Goal: Transaction & Acquisition: Purchase product/service

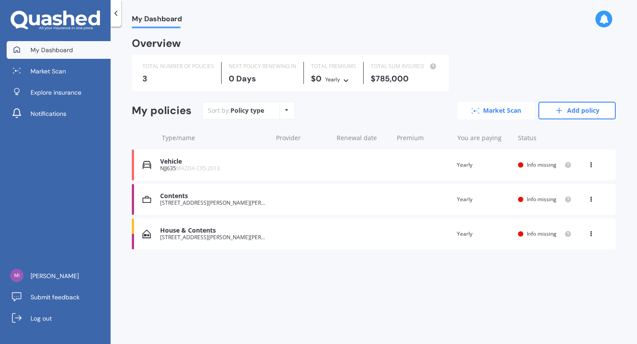
click at [511, 115] on link "Market Scan" at bounding box center [495, 111] width 77 height 18
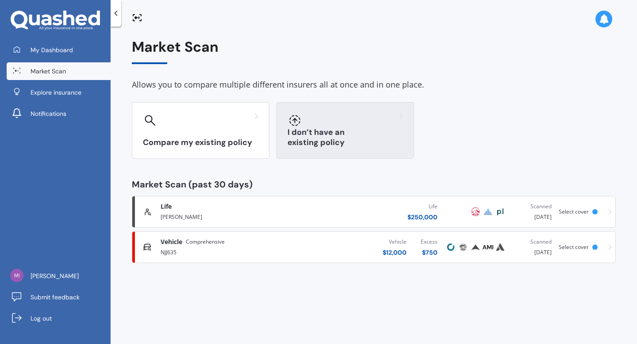
click at [332, 141] on h3 "I don’t have an existing policy" at bounding box center [345, 137] width 115 height 20
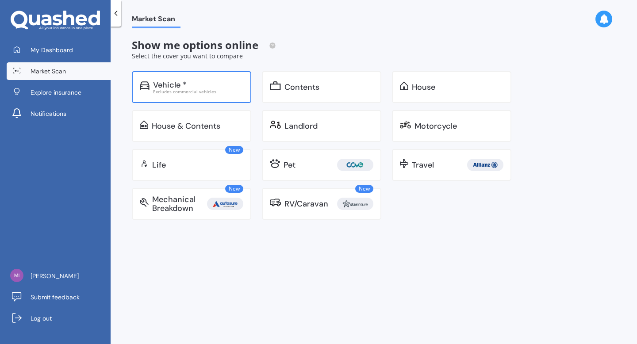
click at [178, 83] on div "Vehicle *" at bounding box center [170, 85] width 34 height 9
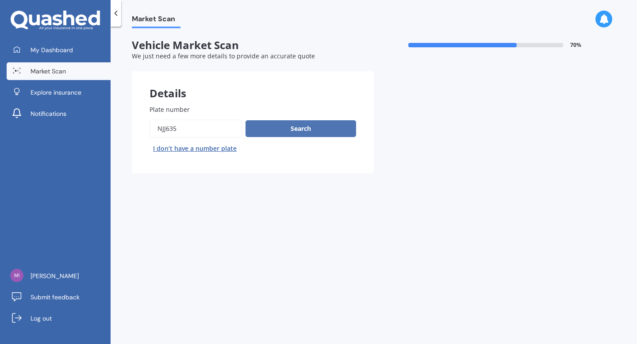
click at [313, 136] on button "Search" at bounding box center [301, 128] width 111 height 17
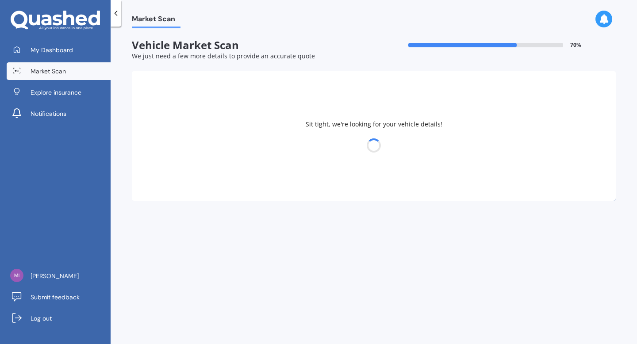
select select "MAZDA"
select select "09"
select select "10"
select select "1984"
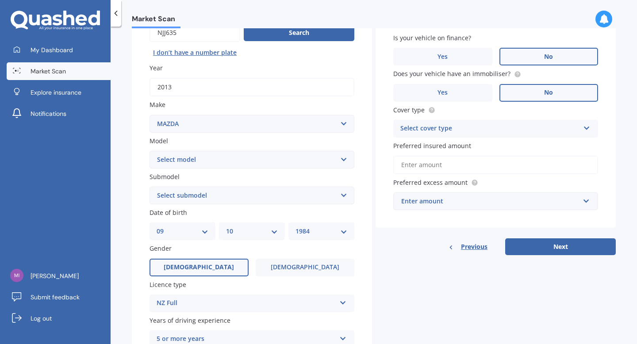
scroll to position [99, 0]
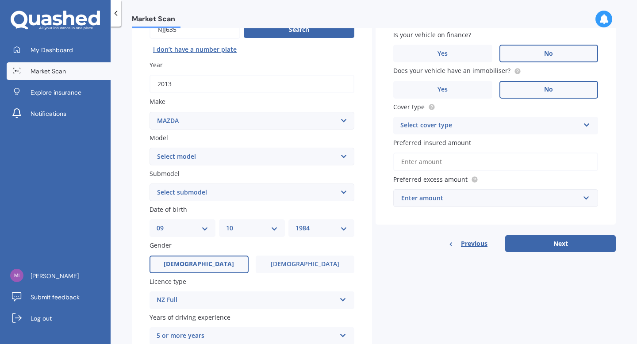
click at [299, 157] on select "Select model 121 2 3 323 323 / Familia 6 626 929 Atenza Autozam Axela AZ3 B2000…" at bounding box center [252, 157] width 205 height 18
select select "CX5"
click at [150, 148] on select "Select model 121 2 3 323 323 / Familia 6 626 929 Atenza Autozam Axela AZ3 B2000…" at bounding box center [252, 157] width 205 height 18
click at [246, 199] on select "Select submodel 2.2 Diesel 2WD XD 2.5S 4WD Diesel Limited 4WD GSX 2.2 Diesel St…" at bounding box center [252, 193] width 205 height 18
select select "2.2 DIESEL 2WD XD"
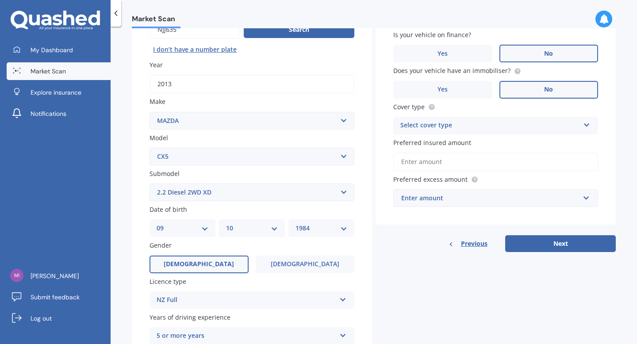
click at [150, 184] on select "Select submodel 2.2 Diesel 2WD XD 2.5S 4WD Diesel Limited 4WD GSX 2.2 Diesel St…" at bounding box center [252, 193] width 205 height 18
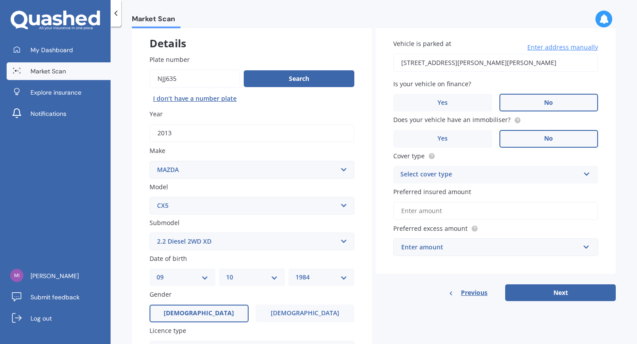
scroll to position [51, 0]
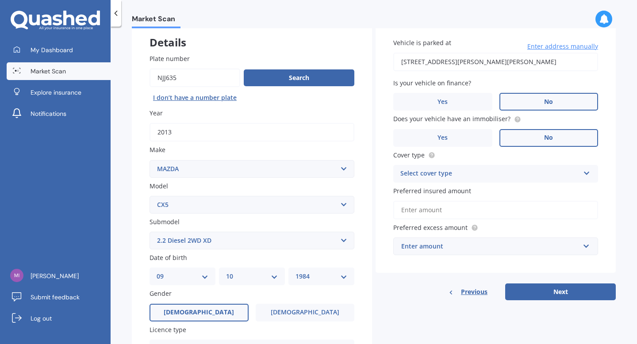
click at [456, 173] on div "Select cover type" at bounding box center [489, 174] width 179 height 11
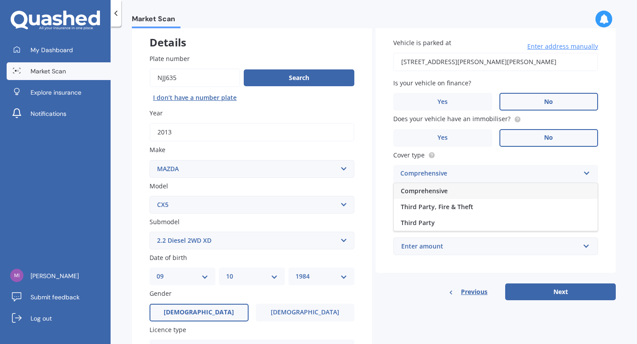
click at [453, 192] on div "Comprehensive" at bounding box center [496, 191] width 204 height 16
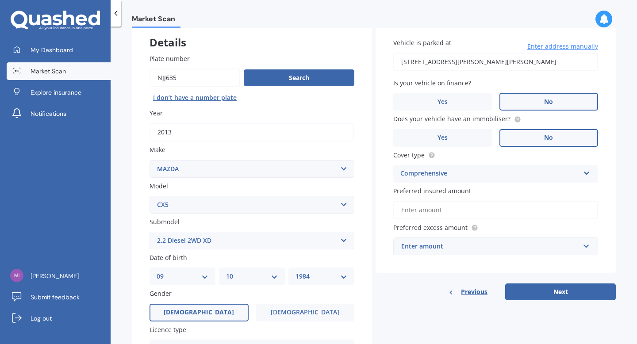
click at [447, 215] on input "Preferred insured amount" at bounding box center [495, 210] width 205 height 19
type input "$12,000"
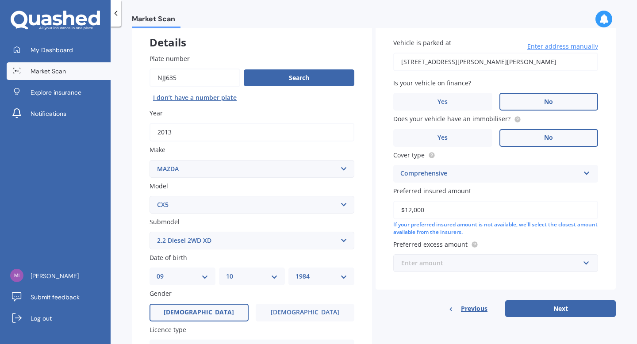
click at [445, 271] on input "text" at bounding box center [492, 263] width 197 height 17
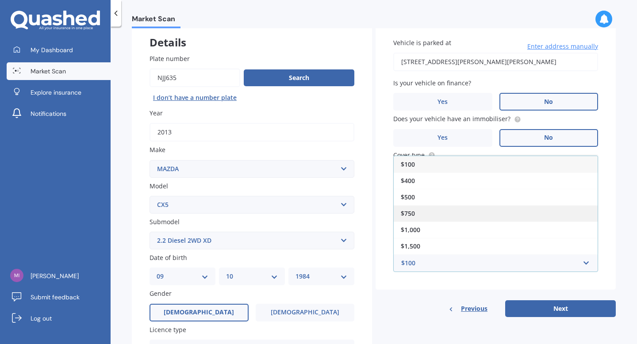
click at [434, 210] on div "$750" at bounding box center [496, 213] width 204 height 16
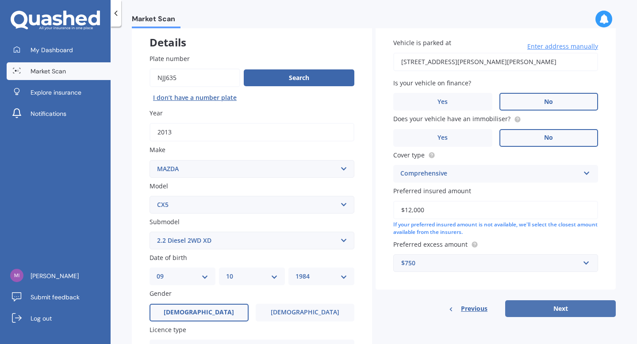
click at [557, 312] on button "Next" at bounding box center [560, 308] width 111 height 17
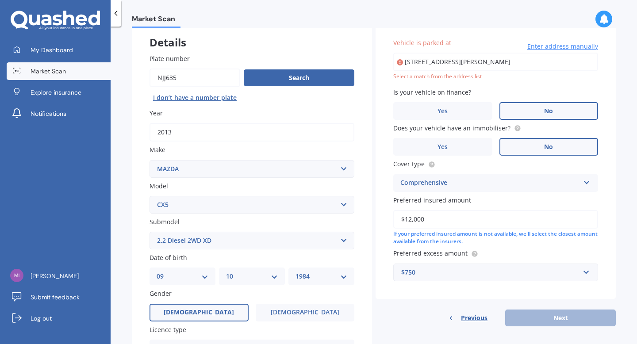
type input "2 Carleton Place, Toi Toi, Nelson 7010"
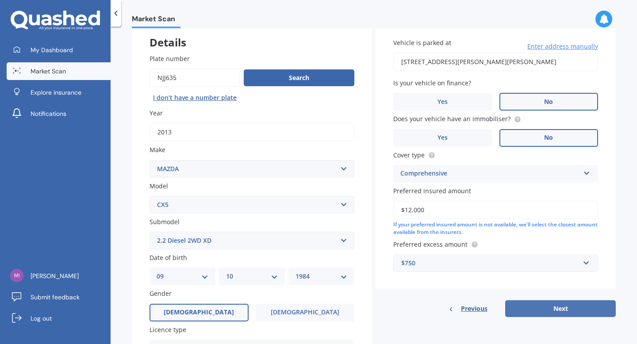
click at [565, 306] on button "Next" at bounding box center [560, 308] width 111 height 17
select select "09"
select select "10"
select select "1984"
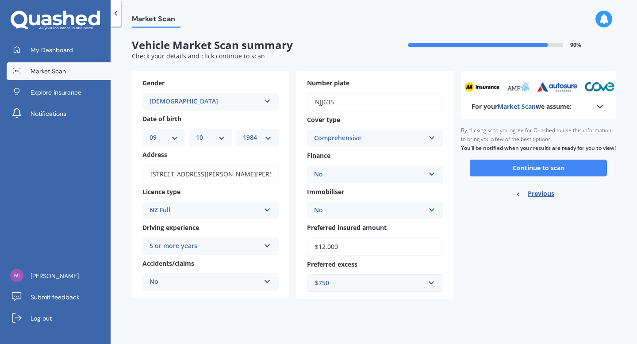
scroll to position [0, 0]
click at [570, 177] on button "Continue to scan" at bounding box center [538, 168] width 137 height 17
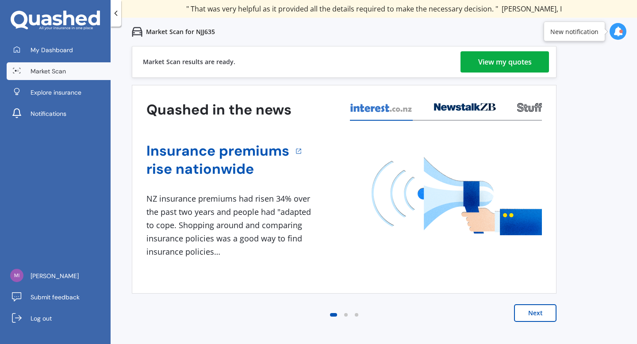
click at [507, 73] on div "Market Scan results are ready. View my quotes" at bounding box center [344, 62] width 425 height 32
click at [507, 69] on div "View my quotes" at bounding box center [505, 61] width 54 height 21
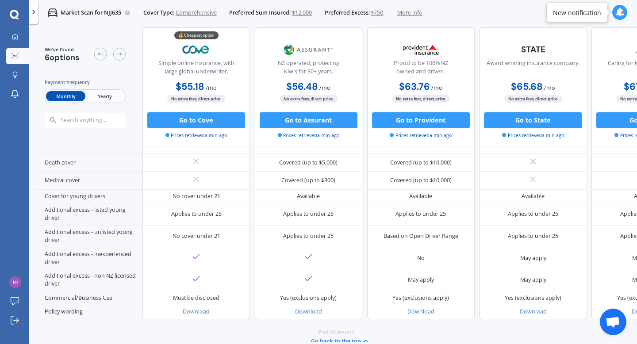
scroll to position [403, 0]
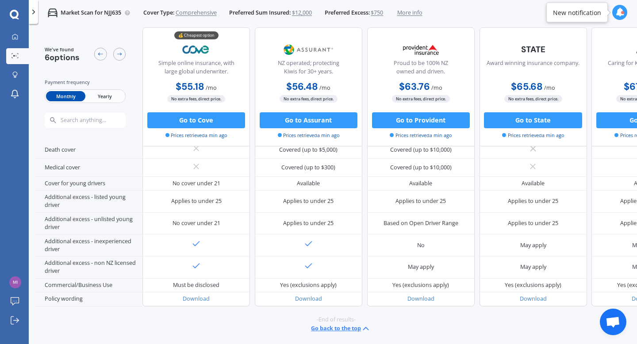
click at [299, 13] on span "$12,000" at bounding box center [302, 13] width 20 height 8
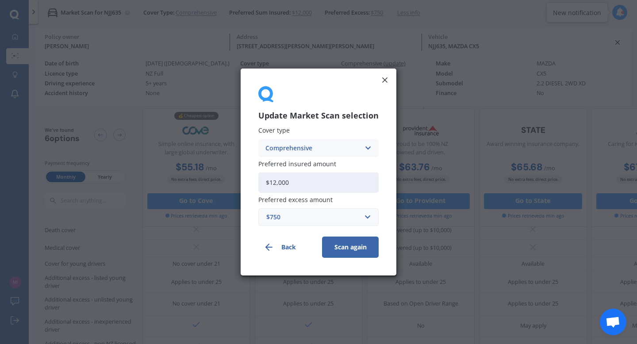
click at [276, 183] on input "$12,000" at bounding box center [318, 183] width 120 height 20
type input "$10,000"
click at [349, 253] on button "Scan again" at bounding box center [350, 247] width 57 height 21
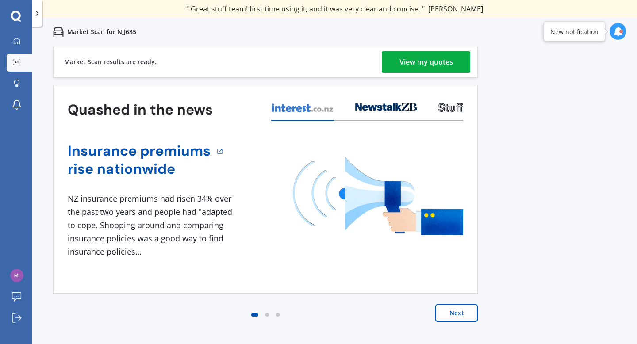
click at [425, 58] on div "View my quotes" at bounding box center [426, 61] width 54 height 21
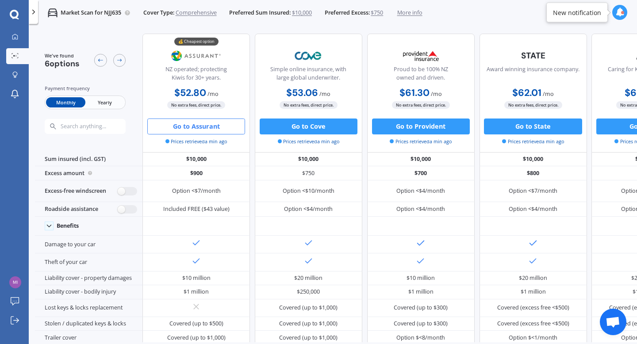
click at [201, 125] on button "Go to Assurant" at bounding box center [196, 127] width 98 height 16
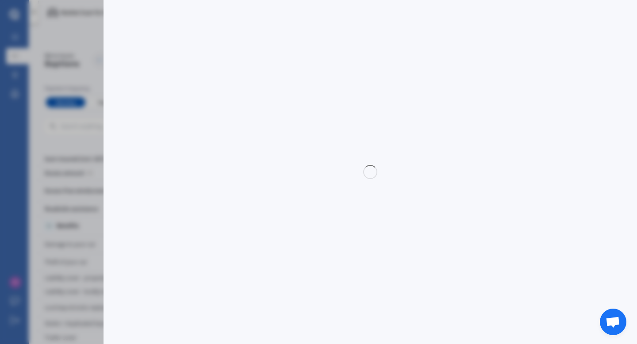
select select "Monthly"
select select "full"
select select "500.00"
select select "Nelson"
select select "MAZDA"
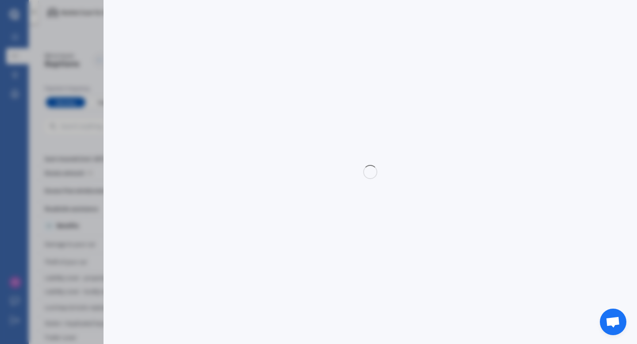
select select "CX5"
select select "2.2 DIESEL 2WD XD"
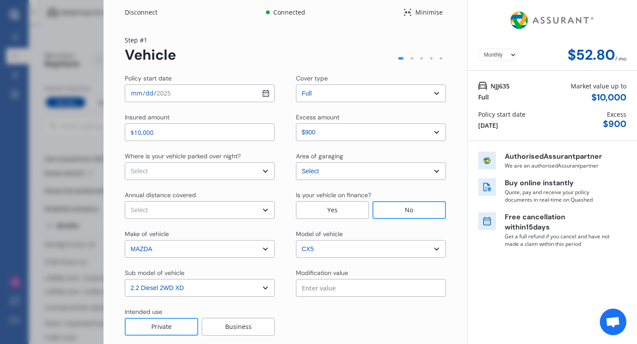
click at [265, 91] on input "2025-09-21" at bounding box center [200, 93] width 150 height 18
type input "2025-09-24"
click at [168, 167] on select "Select In a garage On own property On street or road" at bounding box center [200, 171] width 150 height 18
select select "On own property"
click at [125, 162] on select "Select In a garage On own property On street or road" at bounding box center [200, 171] width 150 height 18
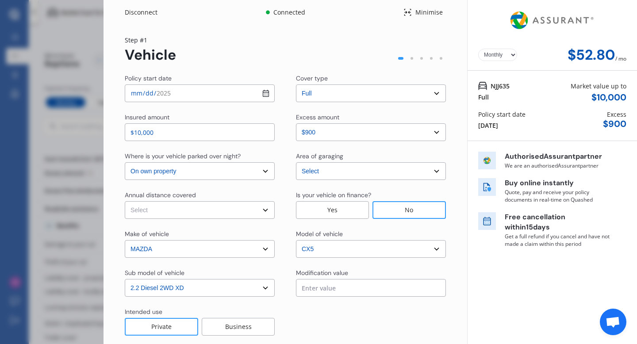
click at [177, 213] on select "Select Low (less than 15,000km per year) Average (15,000-30,000km per year) Hig…" at bounding box center [200, 210] width 150 height 18
select select "20000"
click at [125, 201] on select "Select Low (less than 15,000km per year) Average (15,000-30,000km per year) Hig…" at bounding box center [200, 210] width 150 height 18
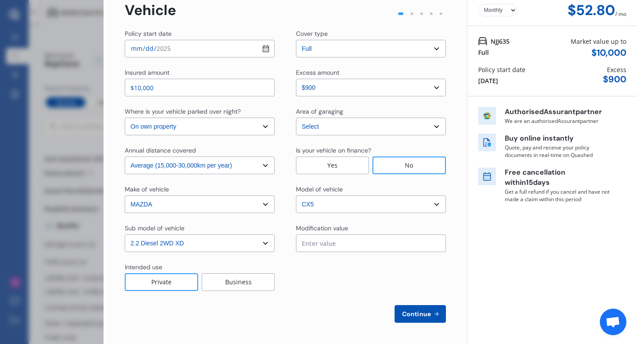
click at [221, 246] on select "Select sub-model 2.2 Diesel 2WD XD 2.5S 4WD Diesel Limited 4WD GSX 2.2 Diesel S…" at bounding box center [200, 243] width 150 height 18
click at [125, 234] on select "Select sub-model 2.2 Diesel 2WD XD 2.5S 4WD Diesel Limited 4WD GSX 2.2 Diesel S…" at bounding box center [200, 243] width 150 height 18
click at [358, 90] on select "Select excess amount $400 $900 $1,400" at bounding box center [371, 88] width 150 height 18
click at [296, 79] on select "Select excess amount $400 $900 $1,400" at bounding box center [371, 88] width 150 height 18
click at [345, 245] on input "text" at bounding box center [371, 243] width 150 height 18
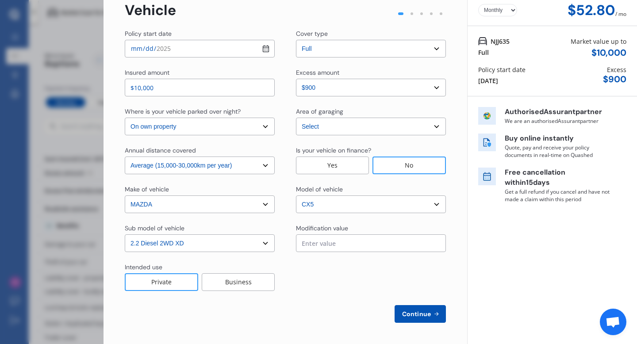
click at [338, 272] on div at bounding box center [371, 277] width 150 height 28
click at [405, 318] on button "Continue" at bounding box center [420, 314] width 51 height 18
select select "Mr"
select select "09"
select select "10"
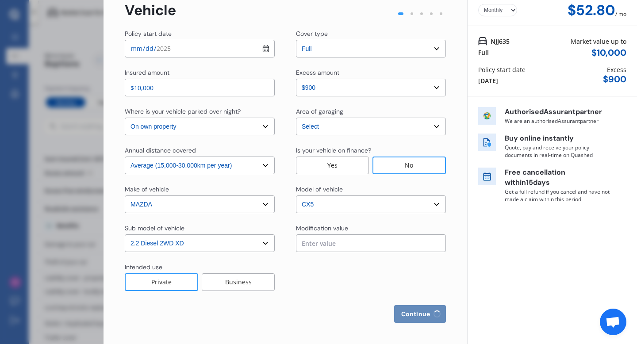
select select "1984"
select select "full"
select select "more than 4 years"
select select "New Zealand"
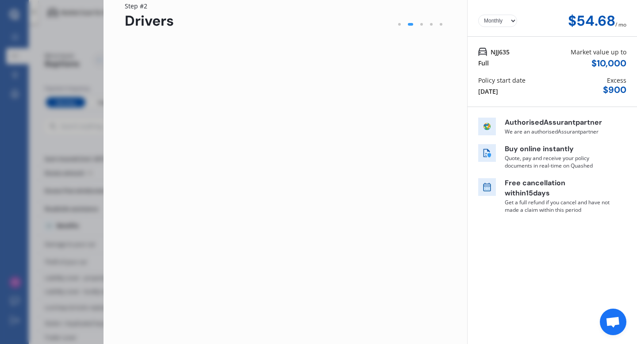
scroll to position [0, 0]
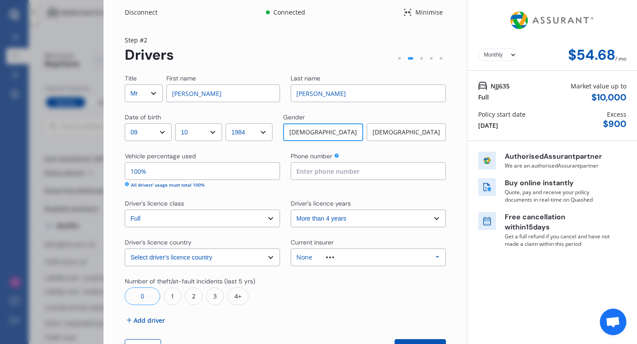
click at [140, 96] on select "Select Mr Mrs Miss Ms Dr" at bounding box center [144, 93] width 38 height 18
click at [125, 84] on select "Select Mr Mrs Miss Ms Dr" at bounding box center [144, 93] width 38 height 18
drag, startPoint x: 140, startPoint y: 96, endPoint x: 145, endPoint y: 102, distance: 7.3
click at [145, 102] on div "Title Select Mr Mrs Miss Ms Dr First name Rebecca Last name Lochhead Date of bi…" at bounding box center [285, 215] width 321 height 283
click at [399, 138] on div "Female" at bounding box center [406, 132] width 79 height 18
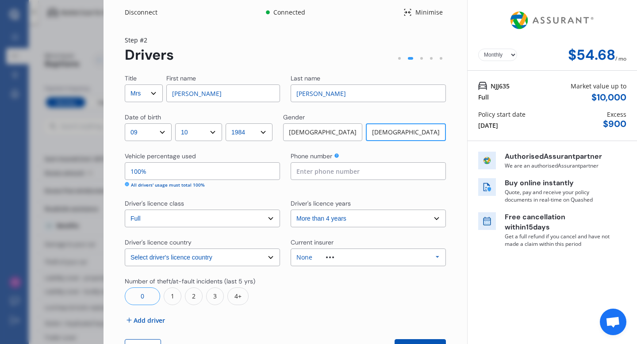
click at [192, 92] on input "Rebecca" at bounding box center [223, 93] width 114 height 18
click at [150, 98] on select "Select Mr Mrs Miss Ms Dr" at bounding box center [144, 93] width 38 height 18
select select "Mr"
click at [125, 84] on select "Select Mr Mrs Miss Ms Dr" at bounding box center [144, 93] width 38 height 18
click at [199, 92] on input "Rebecca" at bounding box center [223, 93] width 114 height 18
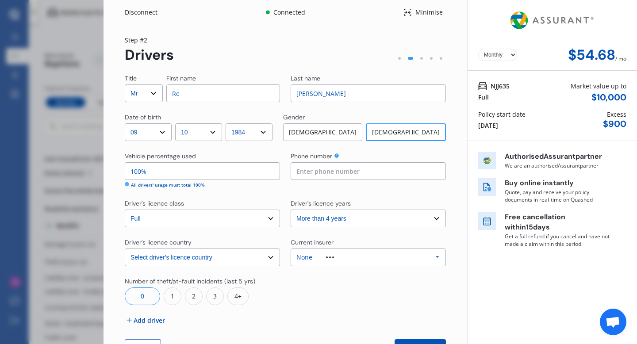
type input "R"
type input "Clinton"
click at [160, 169] on input "100%" at bounding box center [202, 171] width 155 height 18
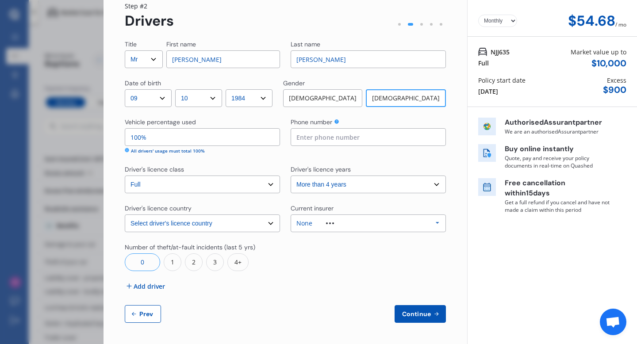
click at [143, 284] on span "Add driver" at bounding box center [149, 286] width 31 height 9
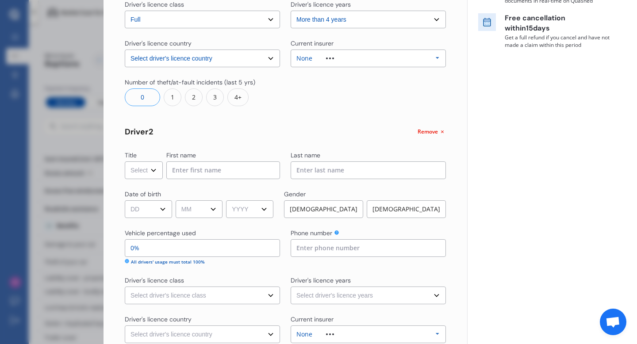
scroll to position [200, 0]
click at [131, 167] on select "Select Mr Mrs Miss Ms Dr" at bounding box center [144, 169] width 38 height 18
select select "Mrs"
click at [125, 160] on select "Select Mr Mrs Miss Ms Dr" at bounding box center [144, 169] width 38 height 18
click at [187, 174] on input at bounding box center [223, 169] width 114 height 18
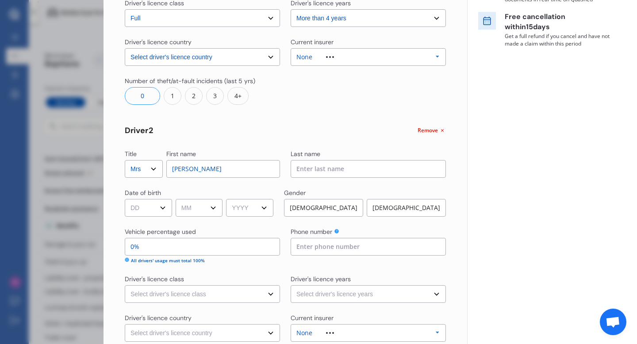
type input "Rebecca"
type input "Lochhead"
click at [134, 215] on select "DD 01 02 03 04 05 06 07 08 09 10 11 12 13 14 15 16 17 18 19 20 21 22 23 24 25 2…" at bounding box center [148, 208] width 47 height 18
select select "03"
click at [125, 199] on select "DD 01 02 03 04 05 06 07 08 09 10 11 12 13 14 15 16 17 18 19 20 21 22 23 24 25 2…" at bounding box center [148, 208] width 47 height 18
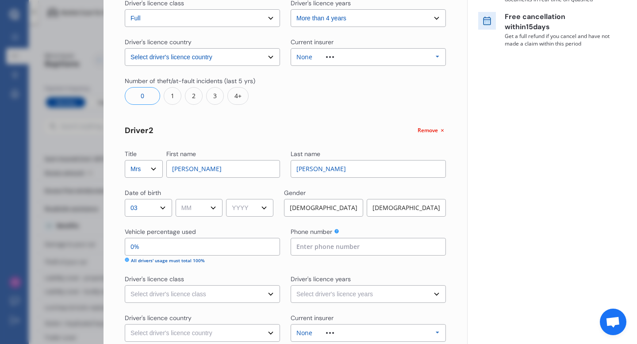
click at [207, 209] on select "MM 01 02 03 04 05 06 07 08 09 10 11 12" at bounding box center [199, 208] width 47 height 18
select select "10"
click at [177, 199] on select "MM 01 02 03 04 05 06 07 08 09 10 11 12" at bounding box center [199, 208] width 47 height 18
click at [252, 208] on select "YYYY 2009 2008 2007 2006 2005 2004 2003 2002 2001 2000 1999 1998 1997 1996 1995…" at bounding box center [249, 208] width 47 height 18
select select "1984"
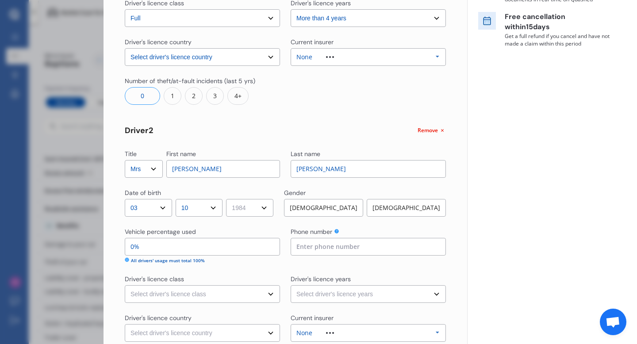
click at [229, 199] on select "YYYY 2009 2008 2007 2006 2005 2004 2003 2002 2001 2000 1999 1998 1997 1996 1995…" at bounding box center [249, 208] width 47 height 18
click at [414, 211] on div "Female" at bounding box center [406, 208] width 79 height 18
click at [179, 252] on input "0%" at bounding box center [202, 247] width 155 height 18
click at [234, 248] on input "0%" at bounding box center [202, 247] width 155 height 18
click at [233, 248] on input "0%" at bounding box center [202, 247] width 155 height 18
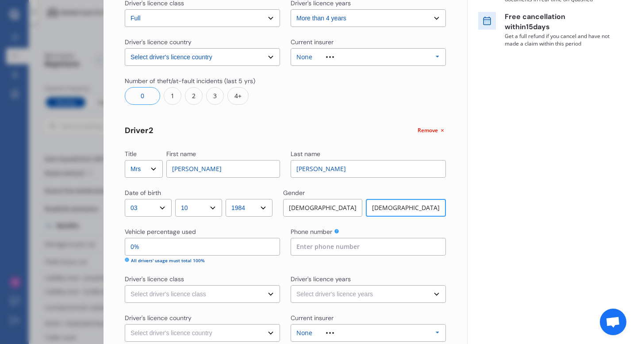
click at [127, 259] on icon at bounding box center [127, 260] width 4 height 4
click at [126, 259] on icon at bounding box center [127, 260] width 4 height 4
click at [144, 261] on div "All drivers' usage must total 100%" at bounding box center [168, 260] width 74 height 7
click at [197, 260] on div "All drivers' usage must total 100%" at bounding box center [168, 260] width 74 height 7
click at [194, 246] on input "0%" at bounding box center [202, 247] width 155 height 18
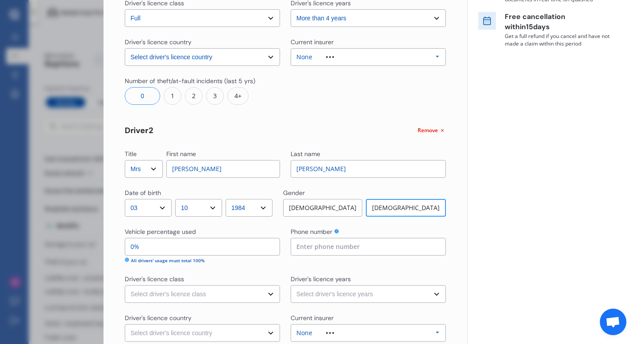
type input "99%"
type input "01%"
type input "90%"
type input "010%"
type input "0%"
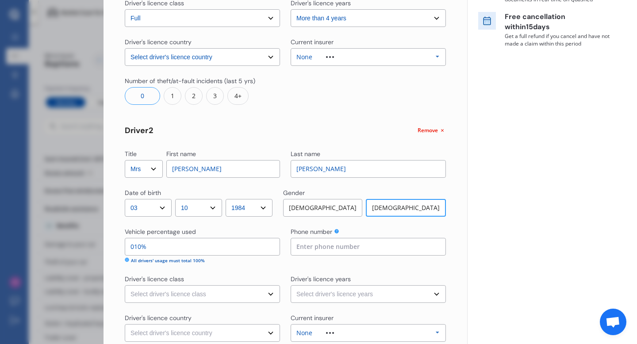
type input "0100%"
type input "90%"
type input "010%"
type input "99%"
type input "01%"
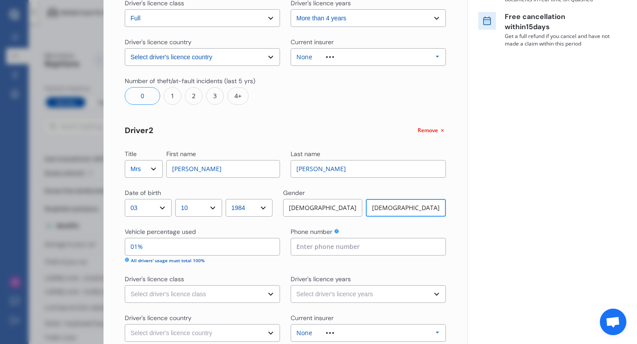
type input "100%"
type input "0%"
type input "99%"
type input "1%"
type input "90%"
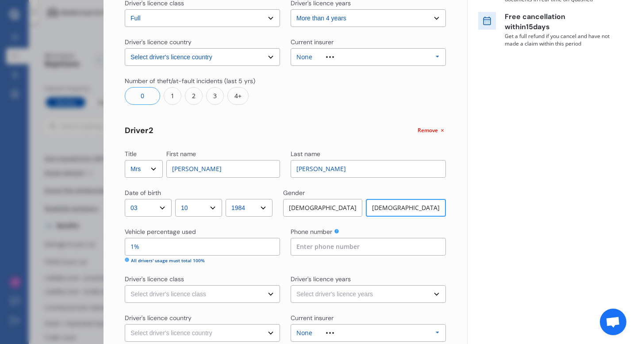
type input "10%"
type input "0%"
type input "100%"
click at [541, 268] on div "Yearly Monthly $54.68 / mo NJJ635 Full Market value up to $ 10,000 Policy start…" at bounding box center [552, 127] width 170 height 654
click at [419, 248] on input at bounding box center [368, 247] width 155 height 18
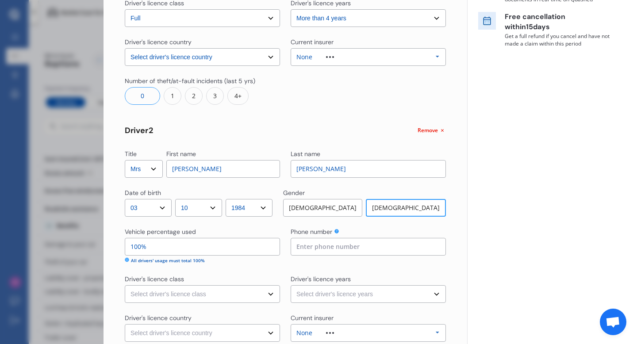
type input "0223718233"
select select "New Zealand"
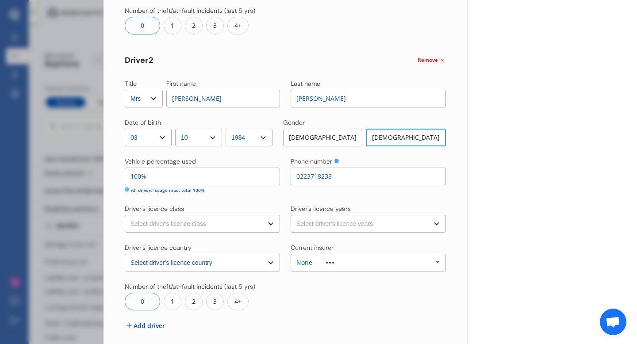
scroll to position [310, 0]
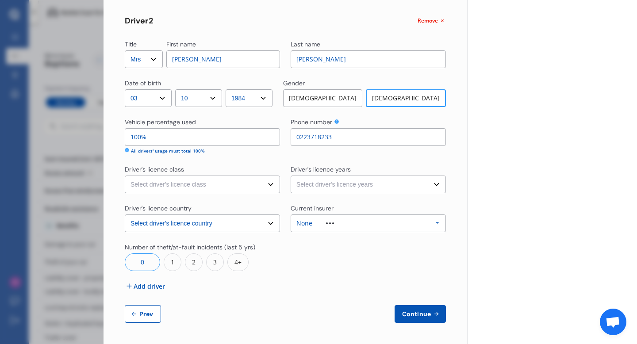
click at [223, 182] on select "Select driver's licence class None Learner Restricted Full" at bounding box center [202, 185] width 155 height 18
select select "full"
click at [125, 176] on select "Select driver's licence class None Learner Restricted Full" at bounding box center [202, 185] width 155 height 18
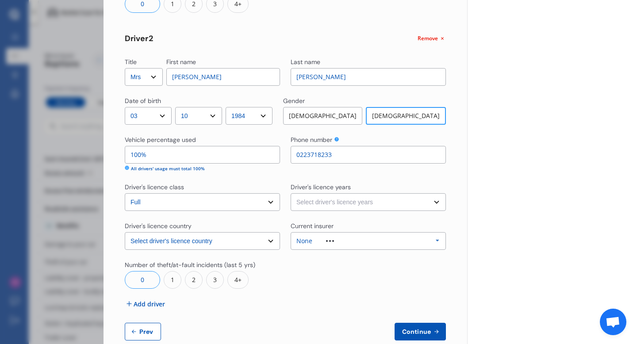
scroll to position [292, 0]
click at [327, 207] on select "Select driver's licence years Less than 1 year 1-2 years 2-4 years More than 4 …" at bounding box center [368, 203] width 155 height 18
select select "more than 4 years"
click at [291, 194] on select "Select driver's licence years Less than 1 year 1-2 years 2-4 years More than 4 …" at bounding box center [368, 203] width 155 height 18
click at [324, 243] on div "None" at bounding box center [321, 241] width 51 height 6
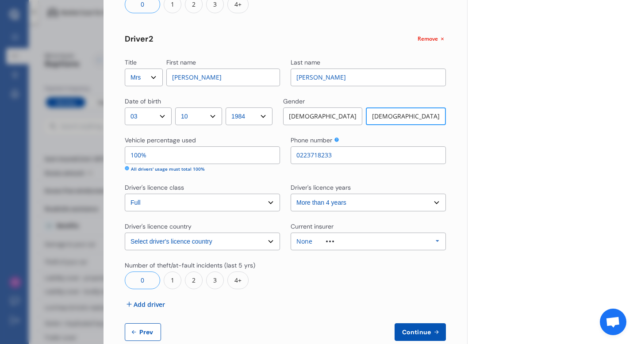
scroll to position [24, 0]
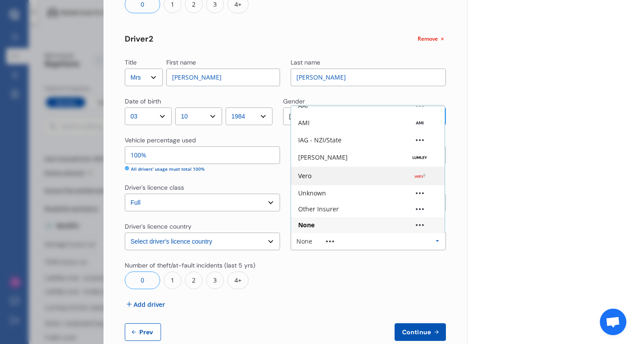
click at [331, 180] on div "Vero" at bounding box center [367, 176] width 139 height 9
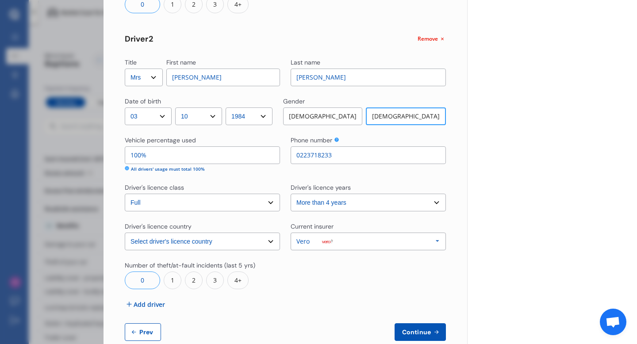
scroll to position [310, 0]
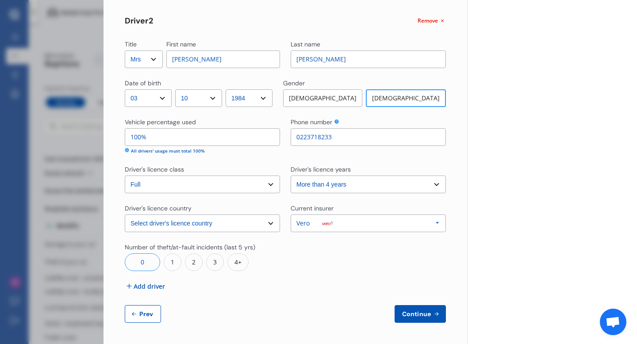
click at [418, 315] on span "Continue" at bounding box center [416, 314] width 32 height 7
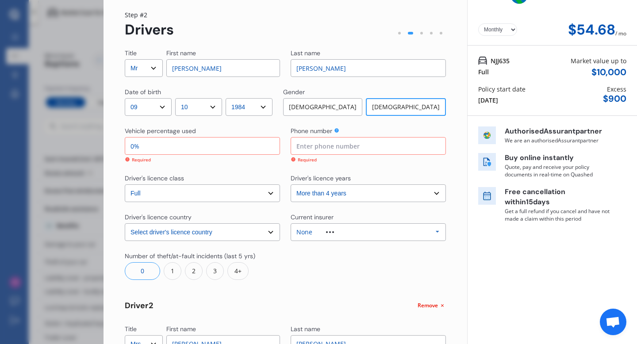
scroll to position [12, 0]
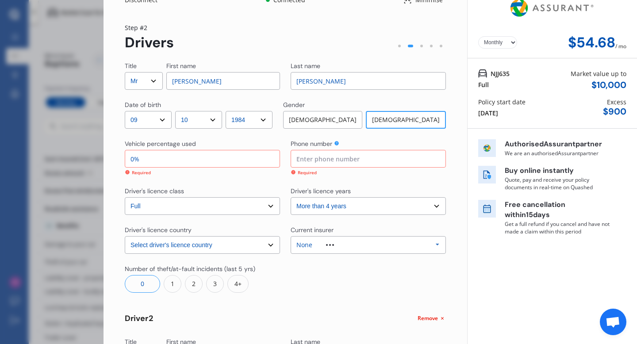
click at [247, 157] on input "0%" at bounding box center [202, 159] width 155 height 18
type input "01%"
type input "99%"
type input "010%"
type input "90%"
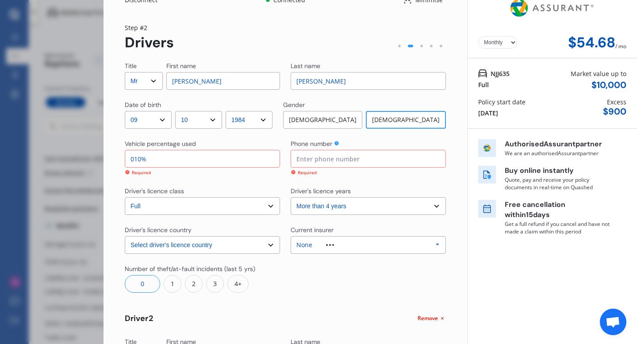
type input "0100%"
type input "0%"
type input "010%"
type input "90%"
type input "01%"
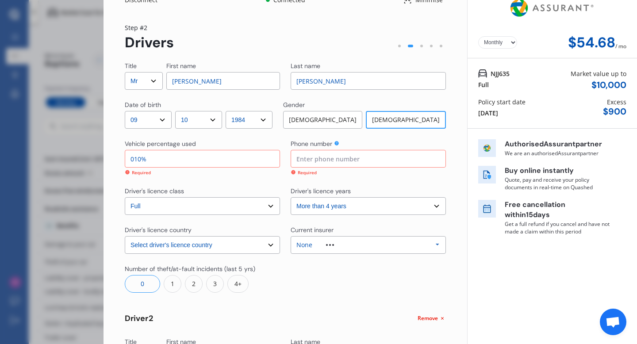
type input "99%"
type input "0%"
type input "100%"
type input "1%"
type input "99%"
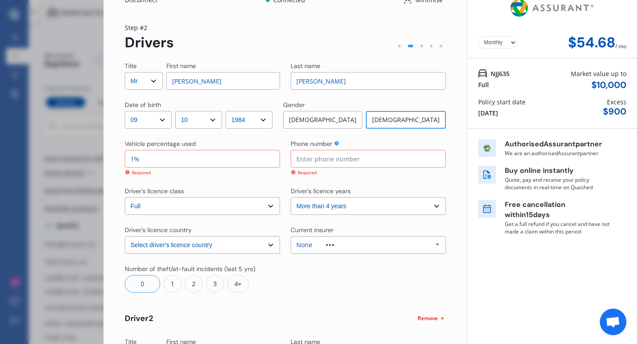
type input "10%"
type input "90%"
type input "100%"
type input "0%"
type input "100%"
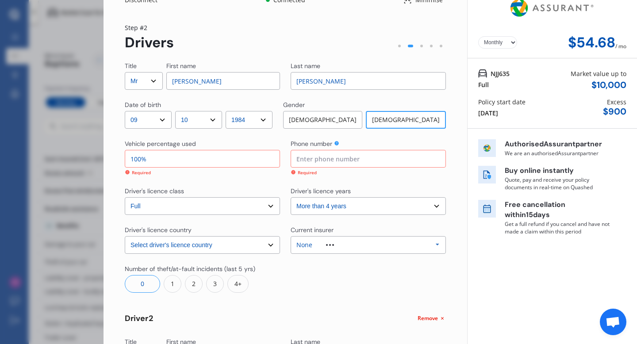
click at [357, 159] on input at bounding box center [368, 159] width 155 height 18
type input "021"
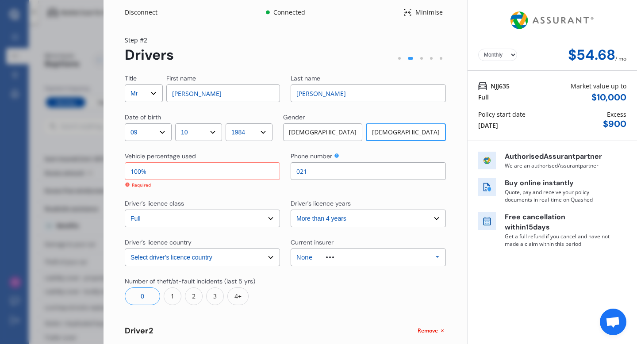
click at [86, 55] on div "Disconnect Connected Minimise Yearly Monthly $54.68 / mo Step # 2 Drivers Title…" at bounding box center [318, 172] width 637 height 344
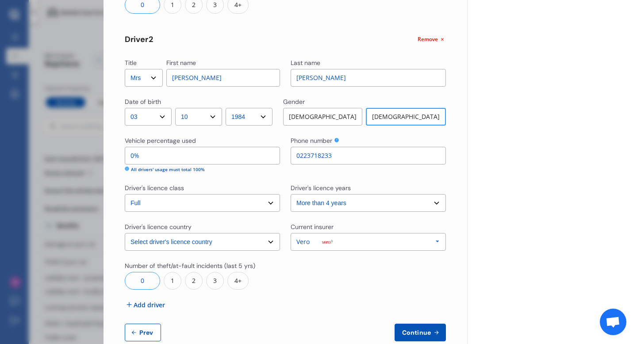
scroll to position [310, 0]
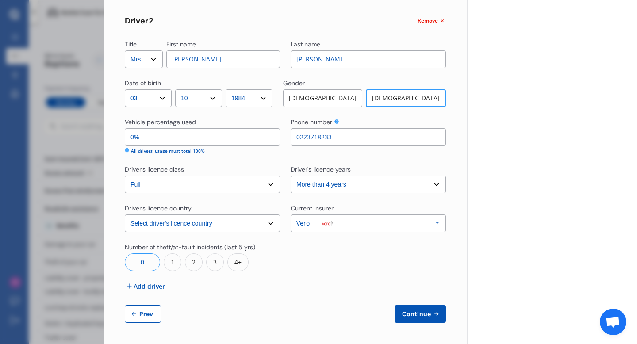
click at [129, 316] on button "Prev" at bounding box center [143, 314] width 36 height 18
select select "full"
select select "500.00"
select select "On own property"
select select "Nelson"
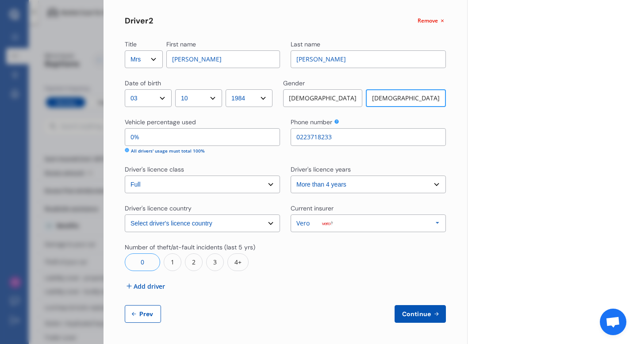
select select "20000"
select select "MAZDA"
select select "CX5"
select select "2.2 DIESEL 2WD XD"
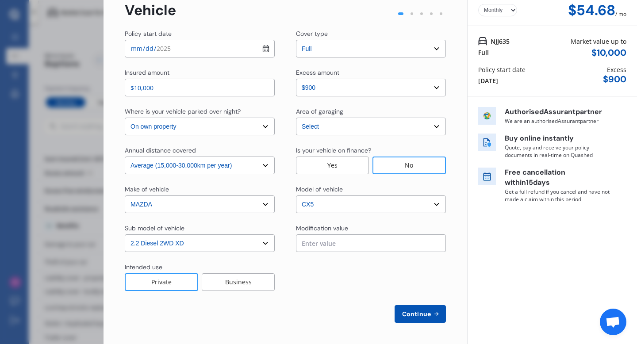
scroll to position [0, 0]
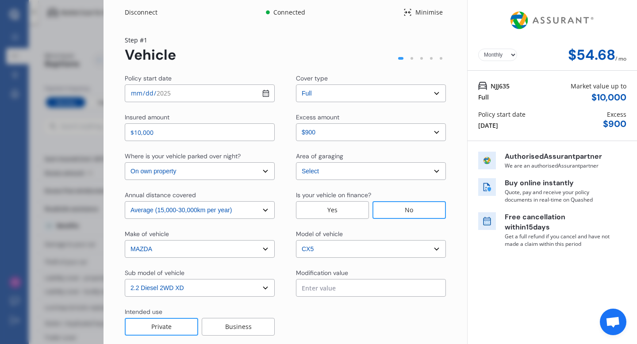
click at [495, 54] on select "Yearly Monthly" at bounding box center [497, 55] width 39 height 12
select select "Yearly"
click at [478, 49] on select "Yearly Monthly" at bounding box center [497, 55] width 39 height 12
click at [68, 54] on div "Disconnect Connected Minimise Yearly Monthly $655.39 / yr Step # 1 Vehicle Poli…" at bounding box center [318, 172] width 637 height 344
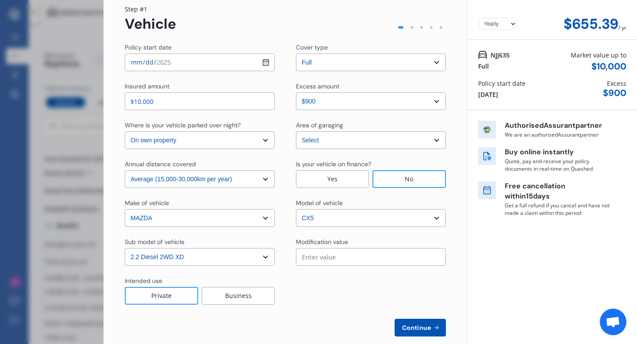
scroll to position [45, 0]
